Goal: Transaction & Acquisition: Purchase product/service

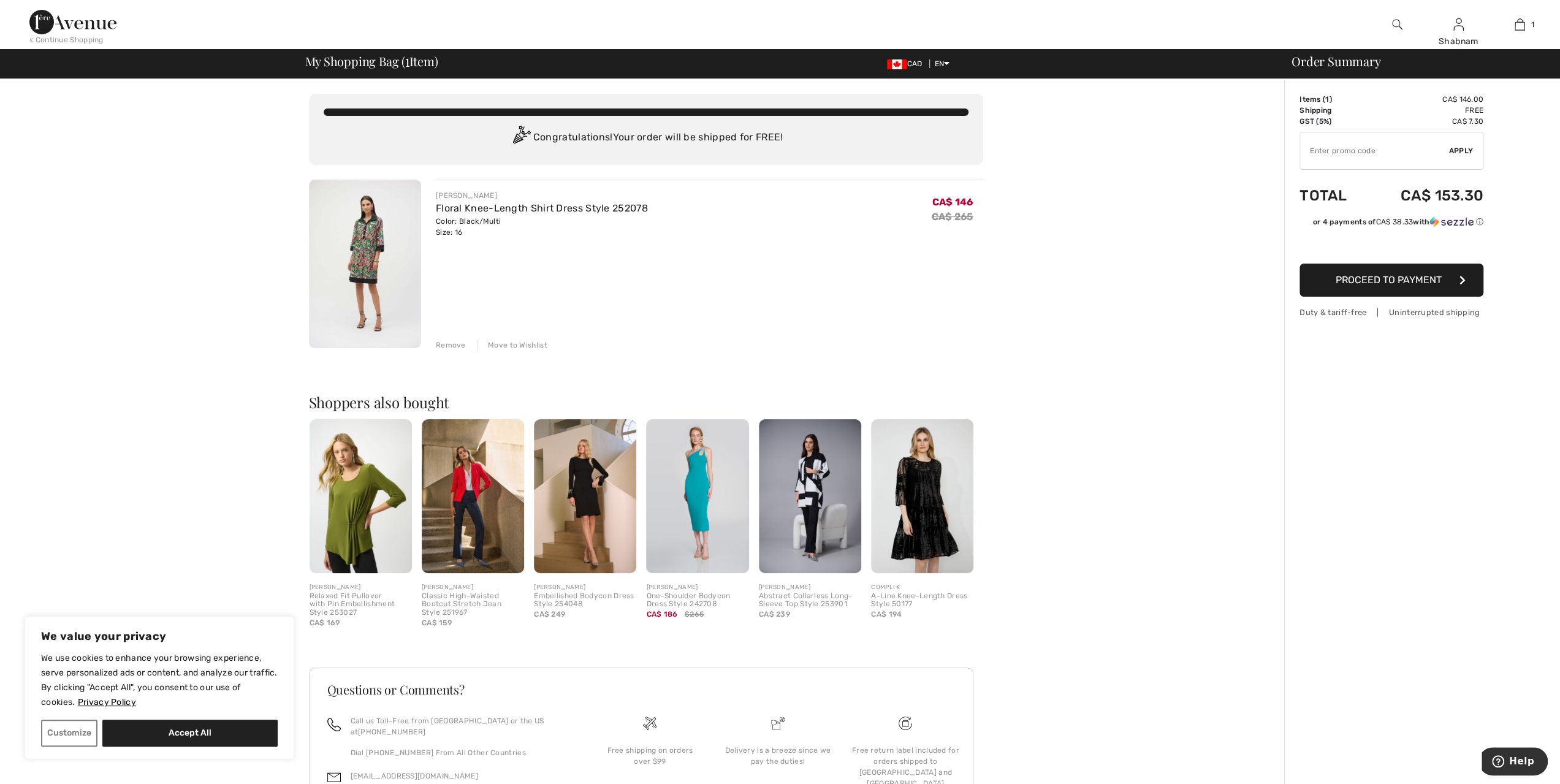
type input "NEW15"
click at [466, 207] on link "Floral Knee-Length Shirt Dress Style 252078" at bounding box center [542, 208] width 212 height 12
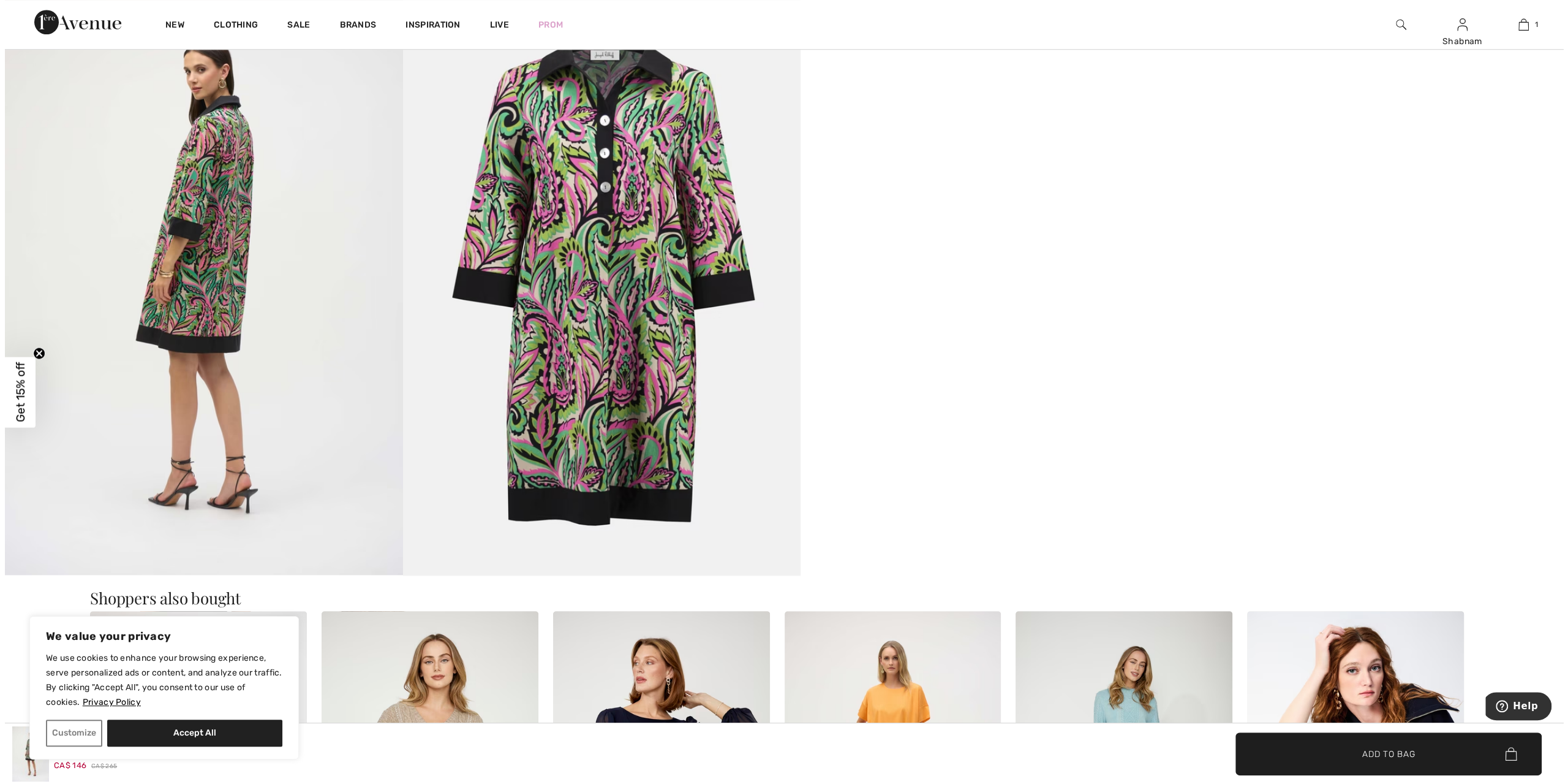
scroll to position [796, 0]
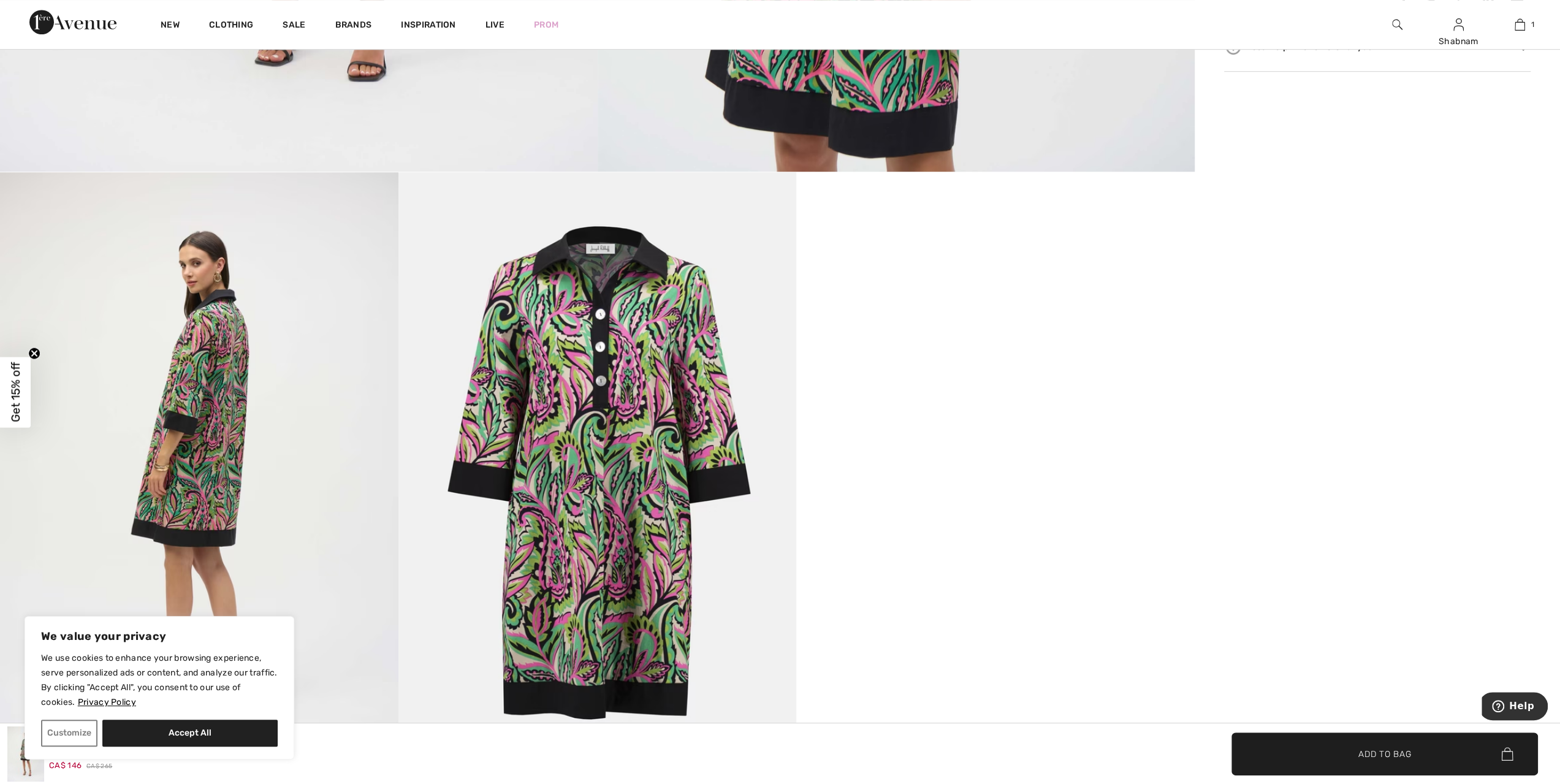
click at [187, 446] on img at bounding box center [199, 470] width 399 height 596
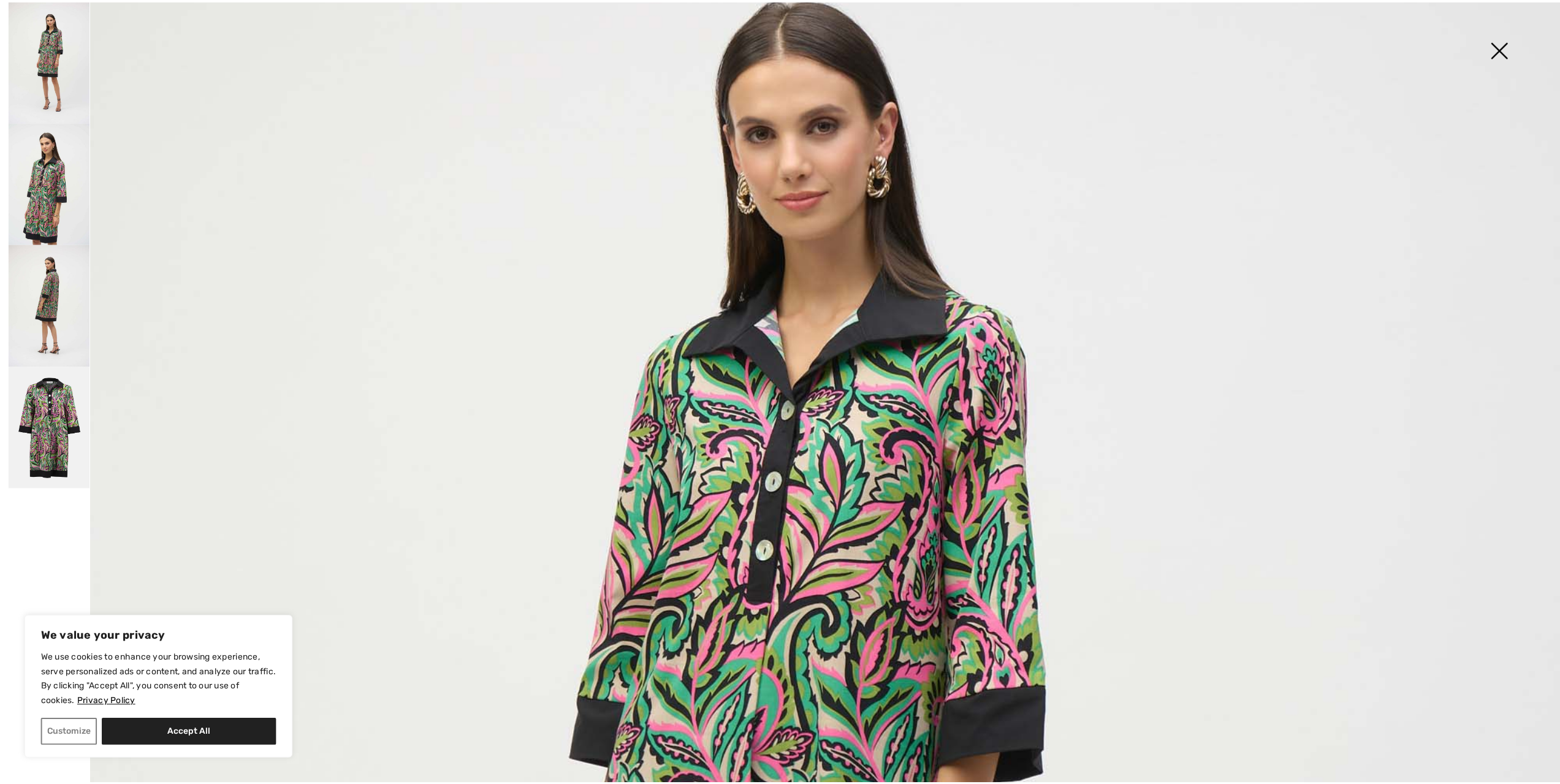
scroll to position [0, 0]
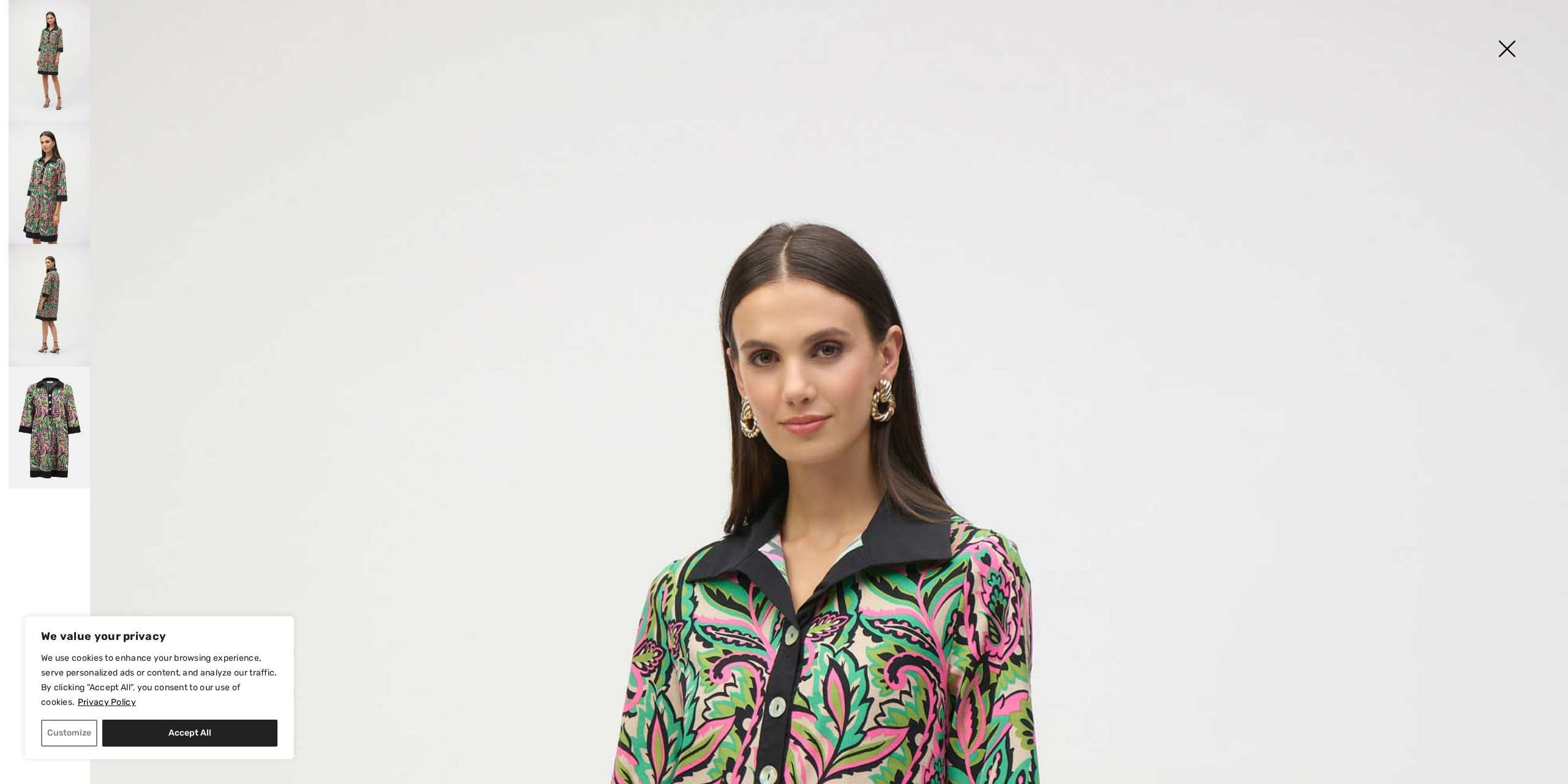
click at [1503, 47] on img at bounding box center [1507, 50] width 61 height 63
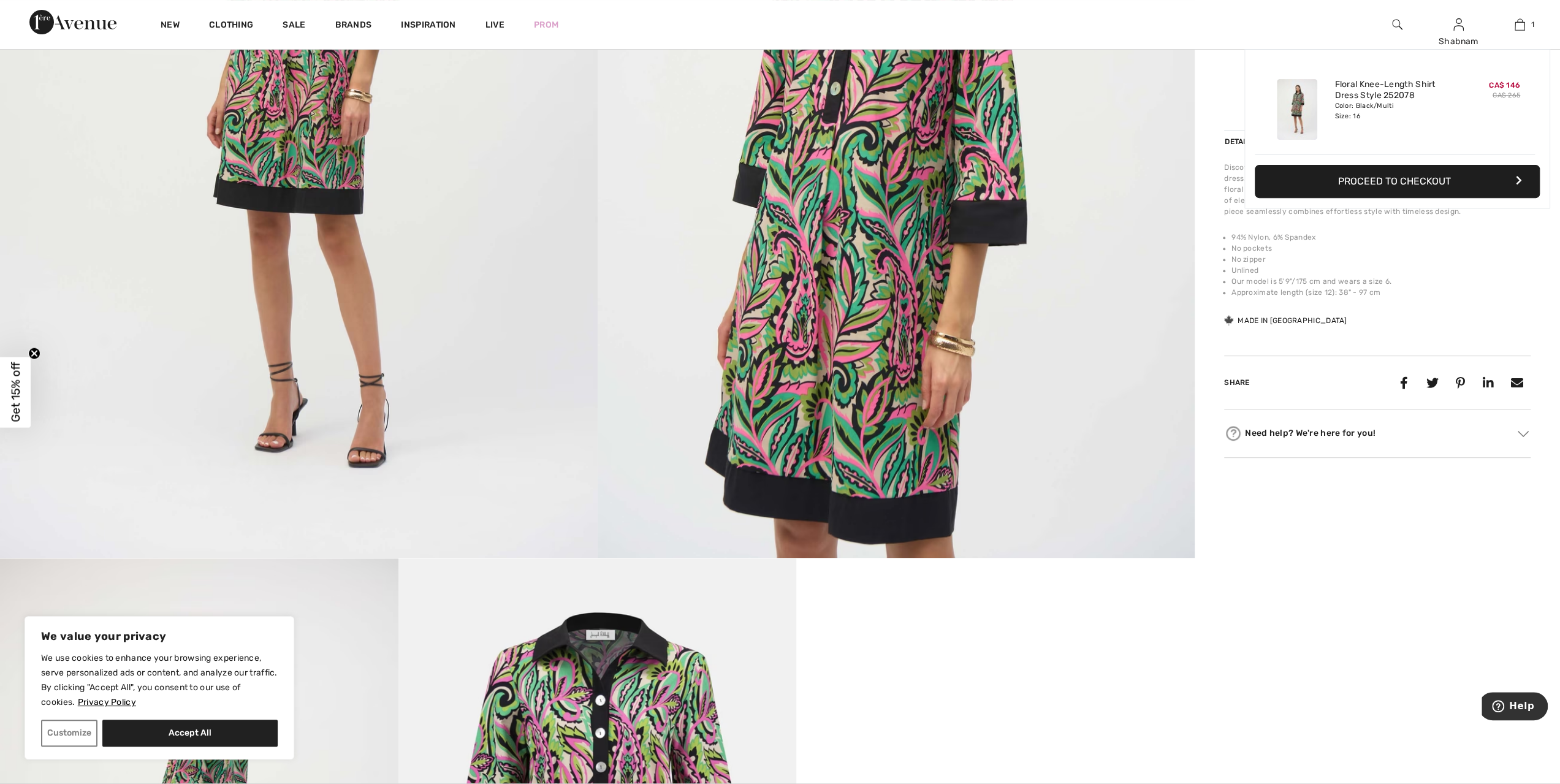
scroll to position [429, 0]
